Goal: Task Accomplishment & Management: Use online tool/utility

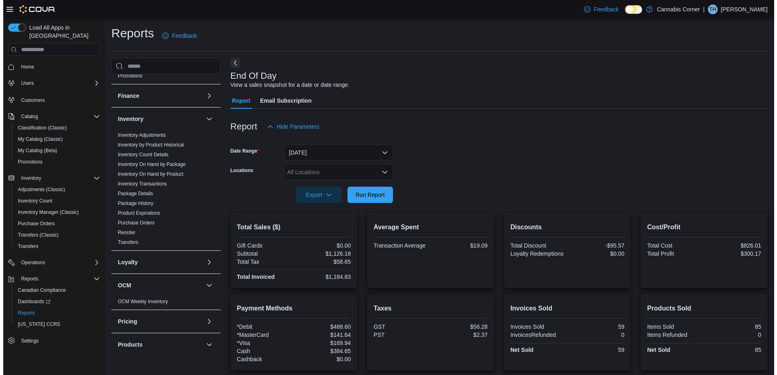
scroll to position [203, 0]
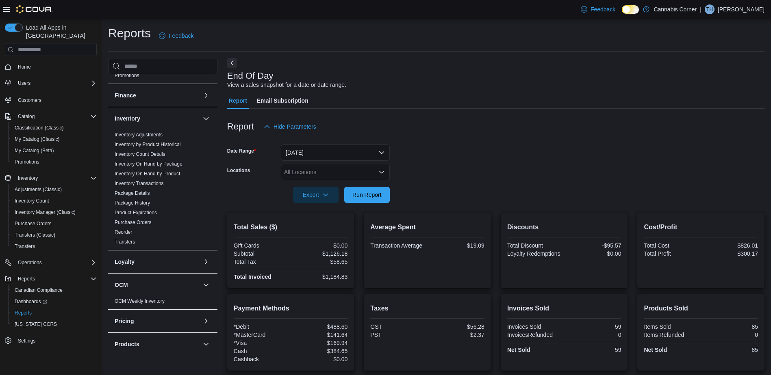
drag, startPoint x: 163, startPoint y: 173, endPoint x: 225, endPoint y: 183, distance: 62.9
click at [163, 173] on link "Inventory On Hand by Product" at bounding box center [147, 174] width 65 height 6
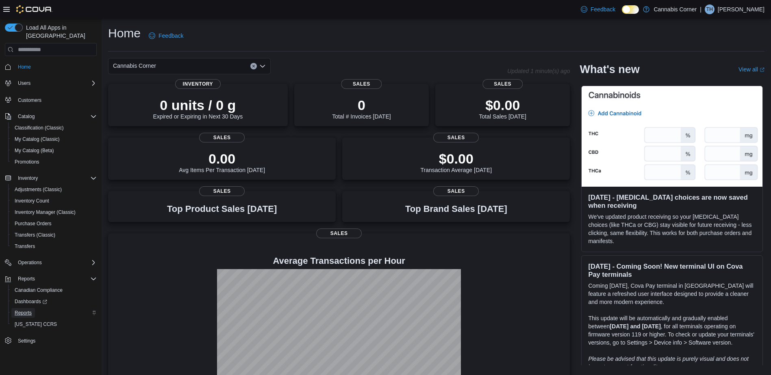
click at [27, 310] on span "Reports" at bounding box center [23, 313] width 17 height 7
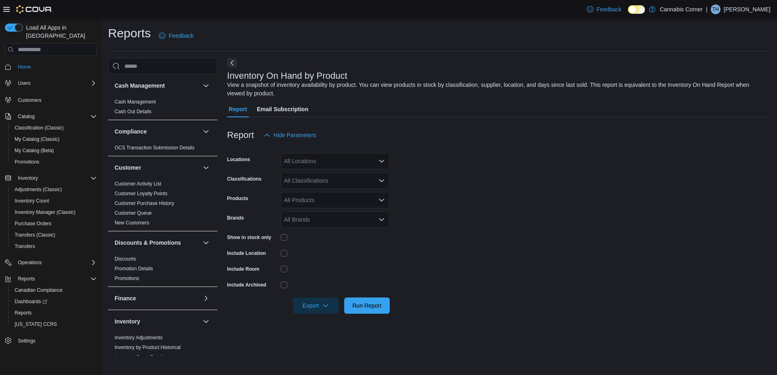
click at [329, 178] on div "All Classifications" at bounding box center [335, 181] width 109 height 16
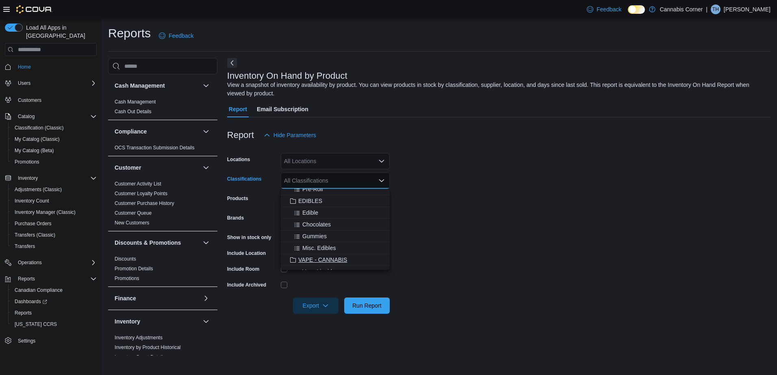
click at [335, 259] on span "VAPE - CANNABIS" at bounding box center [322, 260] width 49 height 8
click at [319, 263] on span "[MEDICAL_DATA] Vape" at bounding box center [328, 264] width 61 height 8
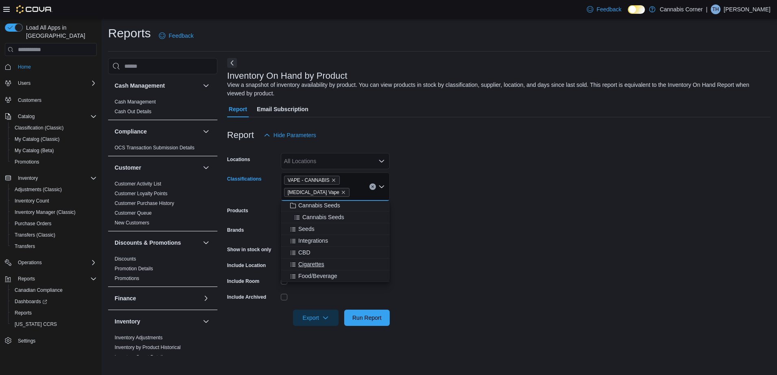
click at [311, 265] on span "Cigarettes" at bounding box center [311, 264] width 26 height 8
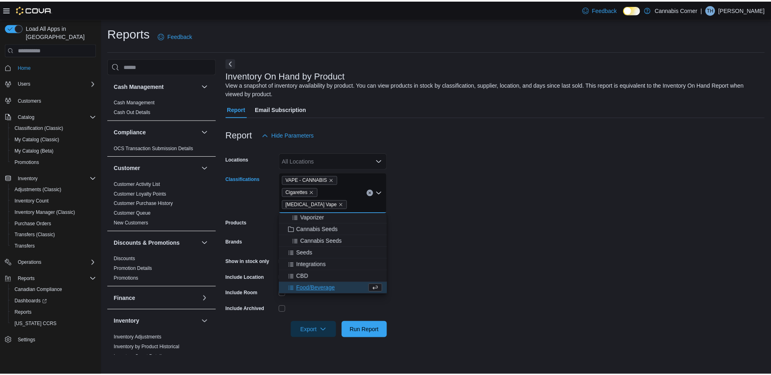
scroll to position [484, 0]
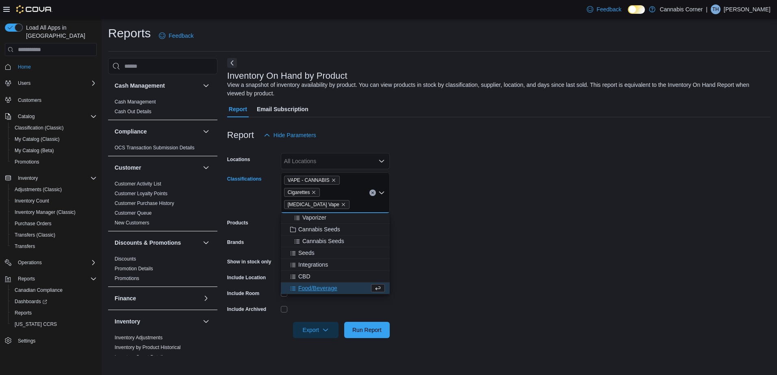
click at [465, 264] on form "Locations All Locations Classifications VAPE - CANNABIS Cigarettes [MEDICAL_DAT…" at bounding box center [498, 240] width 543 height 195
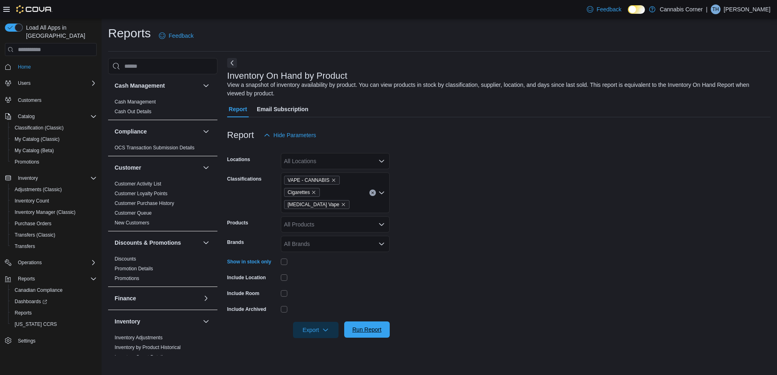
click at [362, 332] on span "Run Report" at bounding box center [366, 330] width 29 height 8
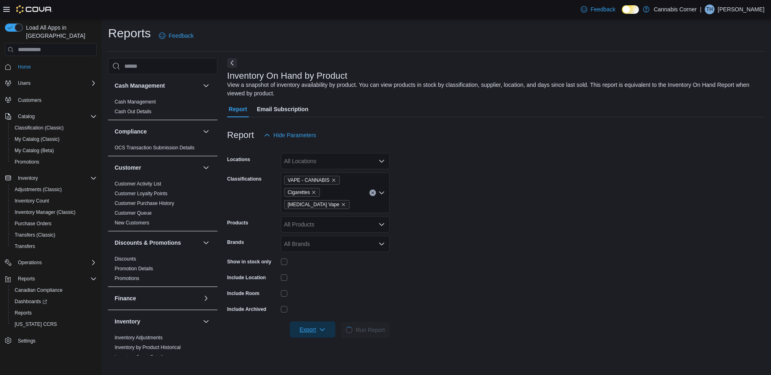
click at [323, 335] on span "Export" at bounding box center [313, 330] width 36 height 16
click at [332, 282] on span "Export to Excel" at bounding box center [313, 281] width 37 height 7
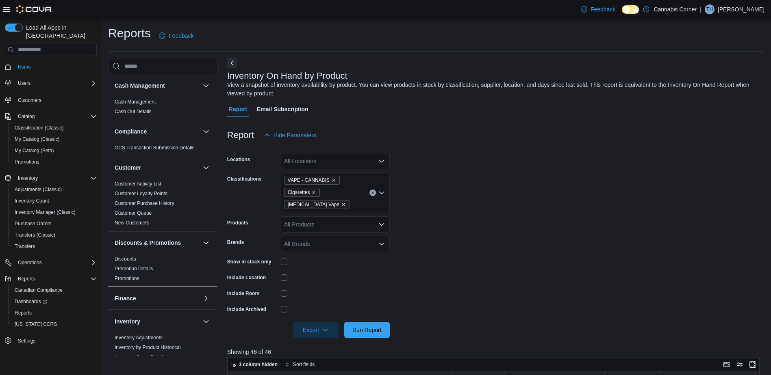
click at [552, 272] on form "Locations All Locations Classifications VAPE - CANNABIS Cigarettes [MEDICAL_DAT…" at bounding box center [496, 240] width 538 height 195
click at [372, 193] on icon "Clear input" at bounding box center [372, 193] width 2 height 2
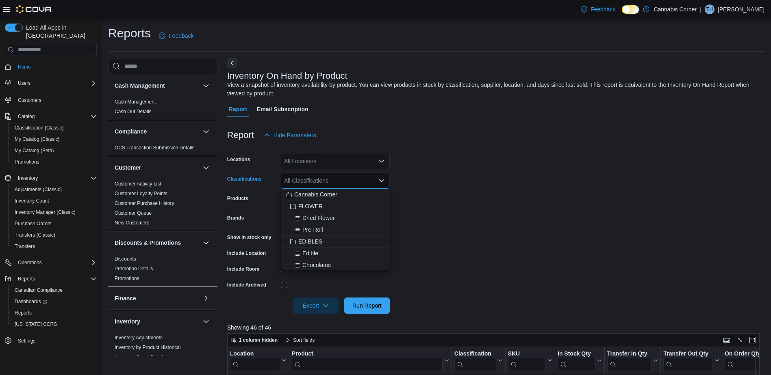
click at [440, 193] on form "Locations All Locations Classifications All Classifications Combo box. Selected…" at bounding box center [496, 228] width 538 height 171
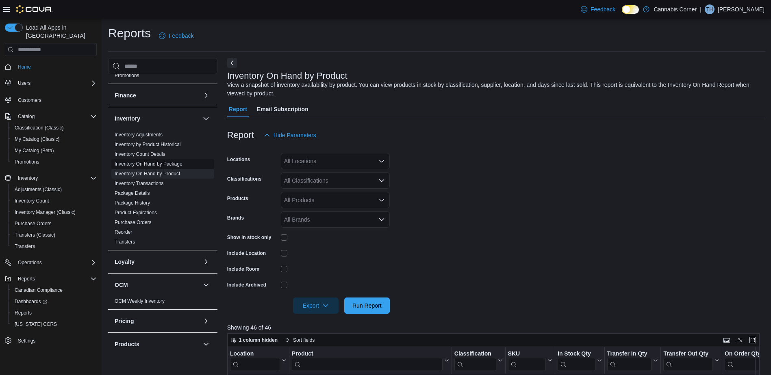
scroll to position [325, 0]
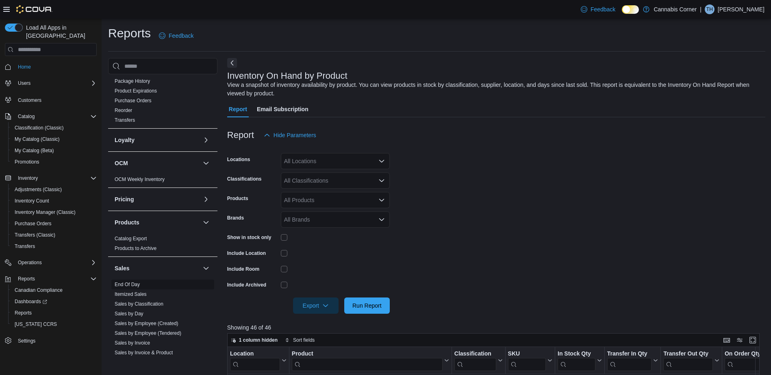
drag, startPoint x: 127, startPoint y: 284, endPoint x: 140, endPoint y: 285, distance: 12.7
click at [127, 284] on link "End Of Day" at bounding box center [127, 285] width 25 height 6
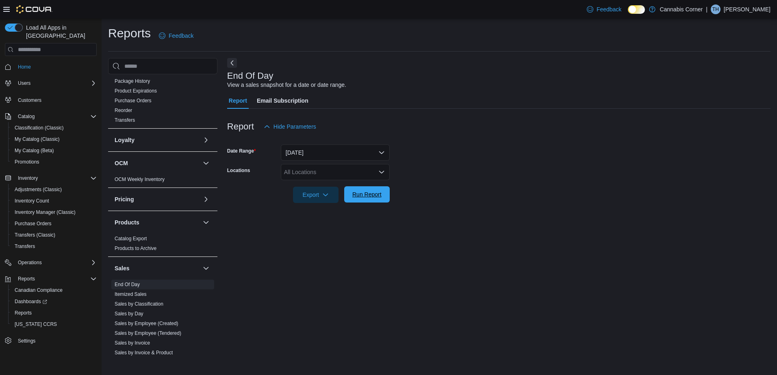
click at [362, 187] on div "Export Run Report" at bounding box center [308, 195] width 163 height 16
click at [366, 196] on span "Run Report" at bounding box center [366, 195] width 29 height 8
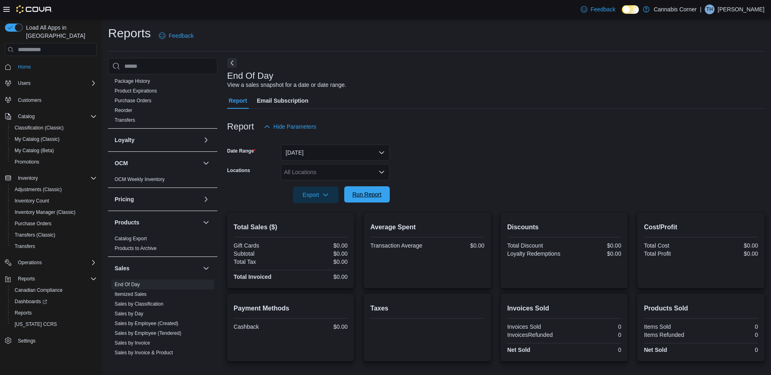
click at [357, 200] on span "Run Report" at bounding box center [367, 194] width 36 height 16
click at [131, 241] on link "Catalog Export" at bounding box center [131, 239] width 32 height 6
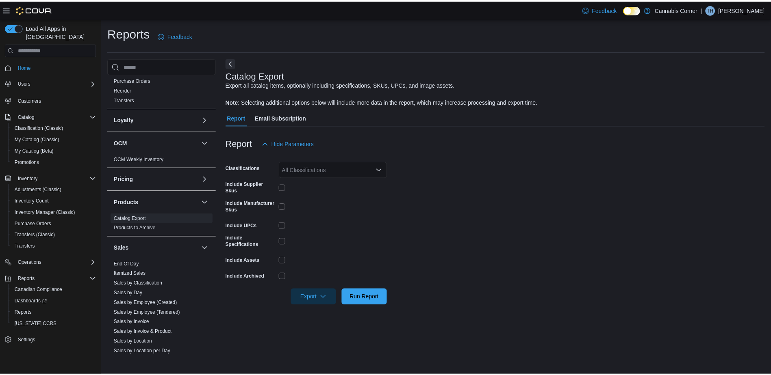
scroll to position [443, 0]
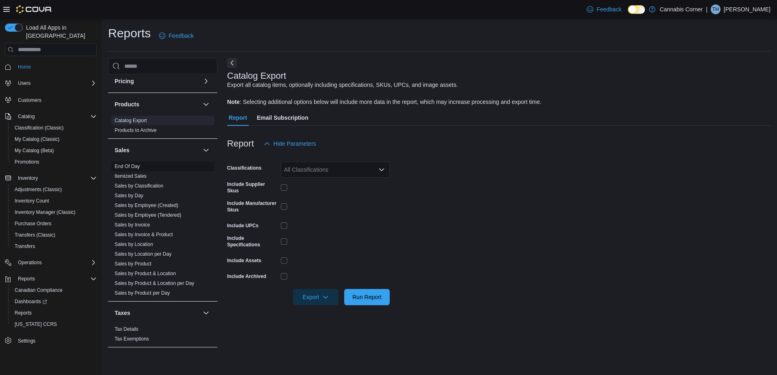
click at [116, 165] on link "End Of Day" at bounding box center [127, 167] width 25 height 6
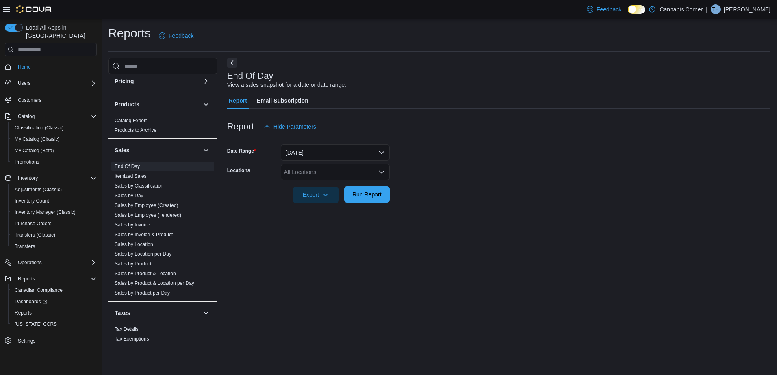
click at [369, 191] on span "Run Report" at bounding box center [366, 195] width 29 height 8
